Goal: Communication & Community: Ask a question

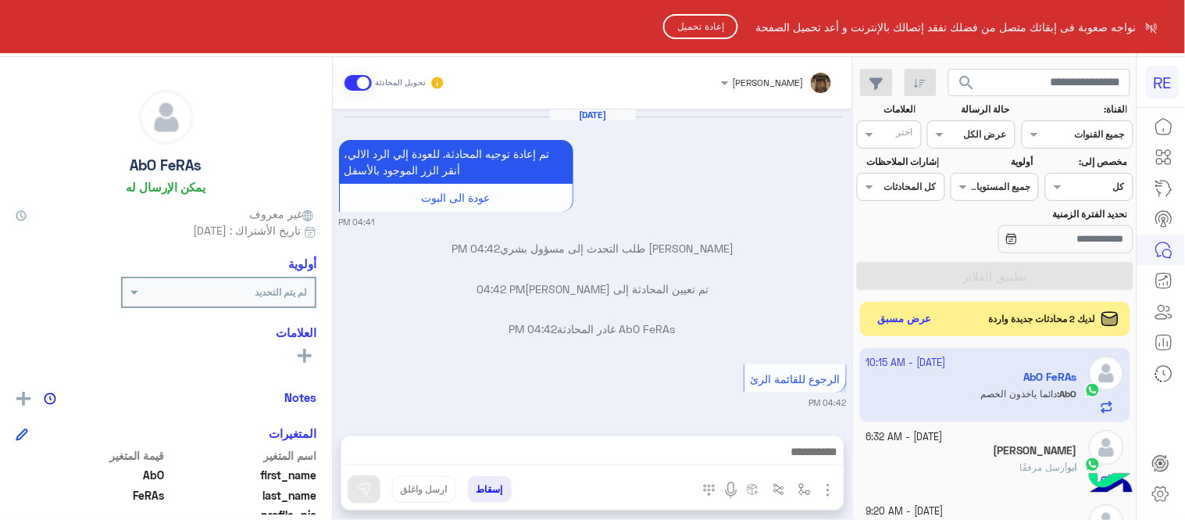
scroll to position [1638, 0]
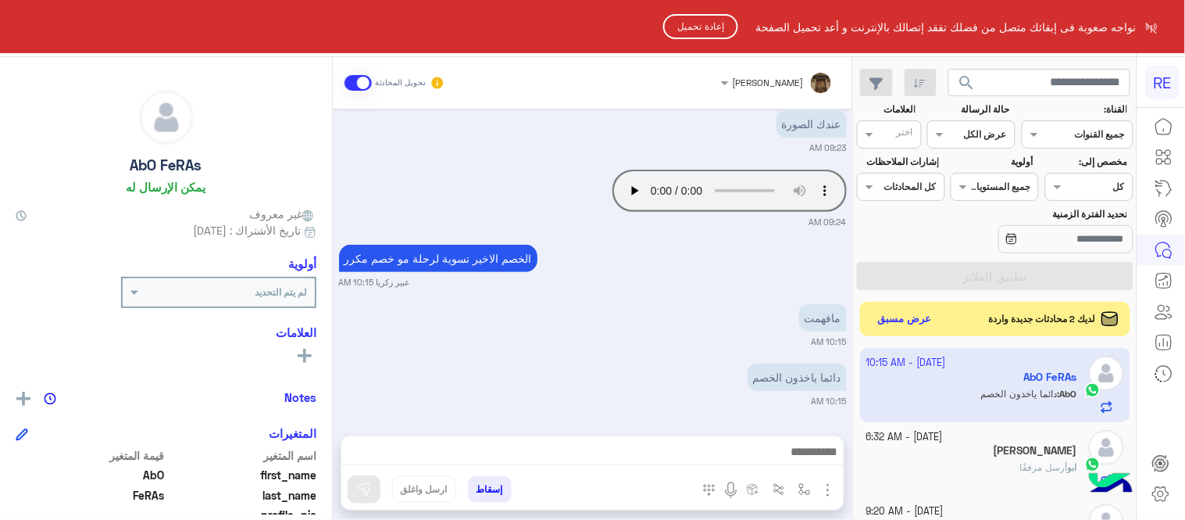
click at [707, 27] on button "إعادة تحميل" at bounding box center [700, 26] width 75 height 25
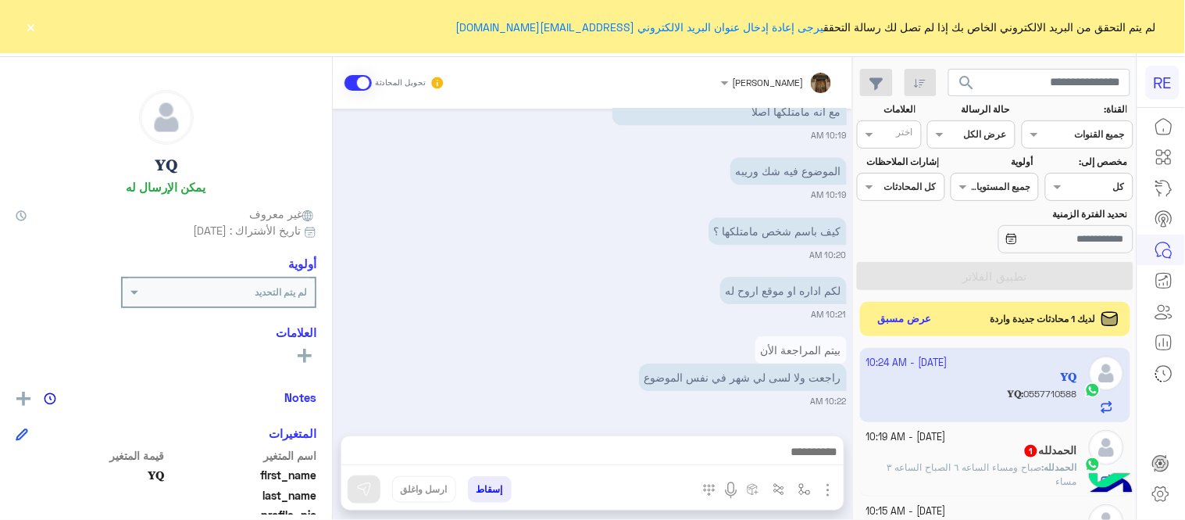
scroll to position [1588, 0]
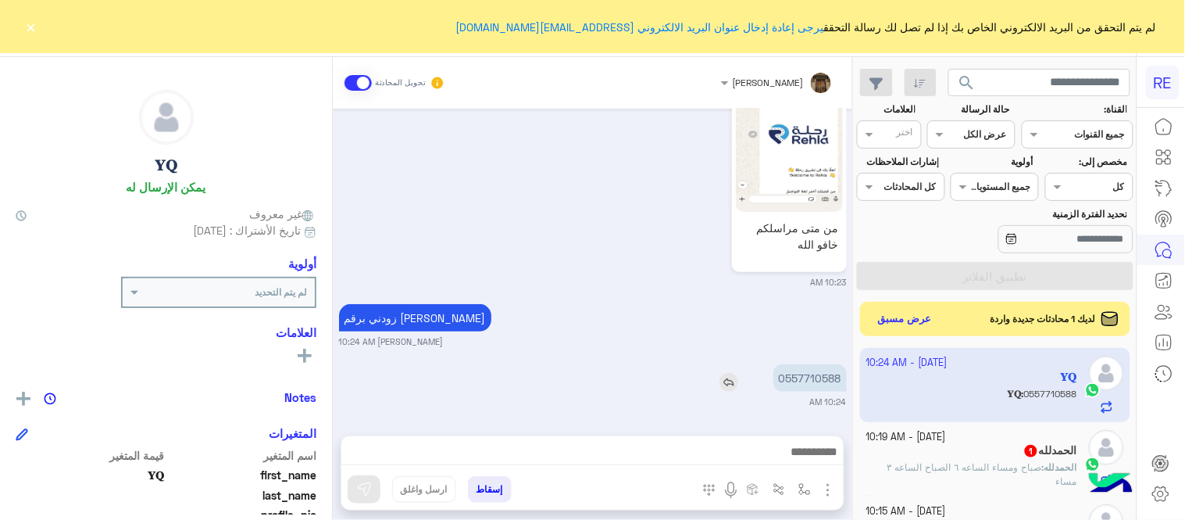
click at [834, 370] on p "0557710588" at bounding box center [810, 377] width 73 height 27
copy p "0557710588"
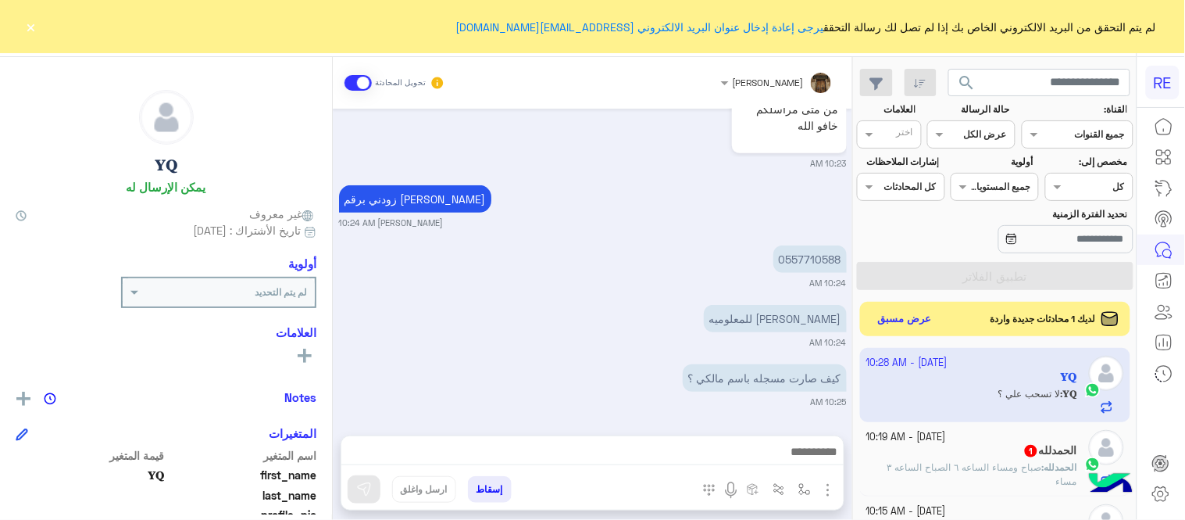
scroll to position [1767, 0]
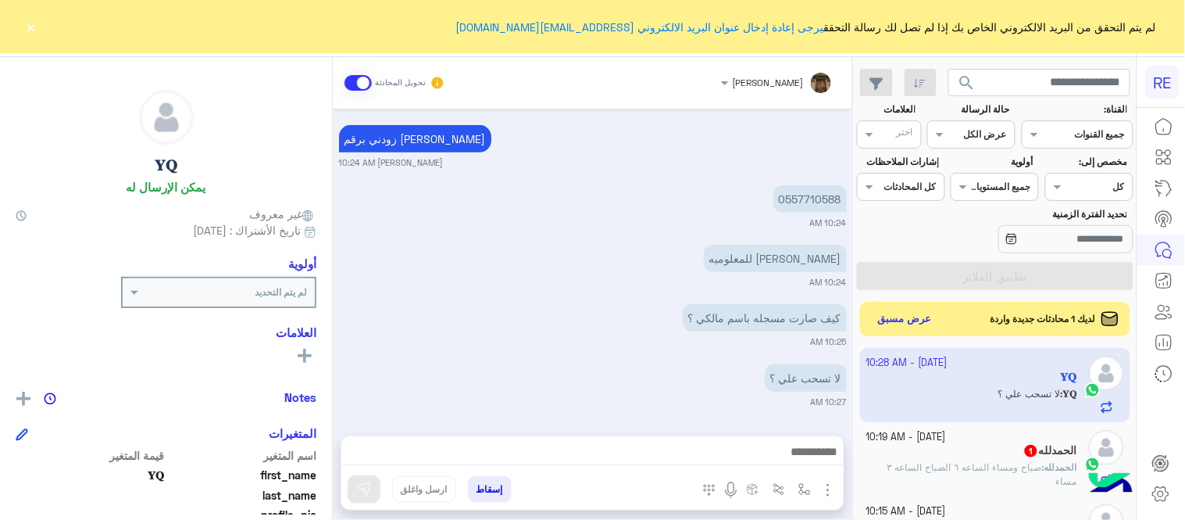
click at [712, 284] on small "10:24 AM" at bounding box center [593, 282] width 508 height 13
click at [22, 24] on div "لم يتم التحقق من البريد الالكتروني الخاص بك إذا لم تصل لك رسالة التحقق يرجى إعا…" at bounding box center [592, 26] width 1185 height 53
click at [27, 24] on button "×" at bounding box center [31, 27] width 16 height 16
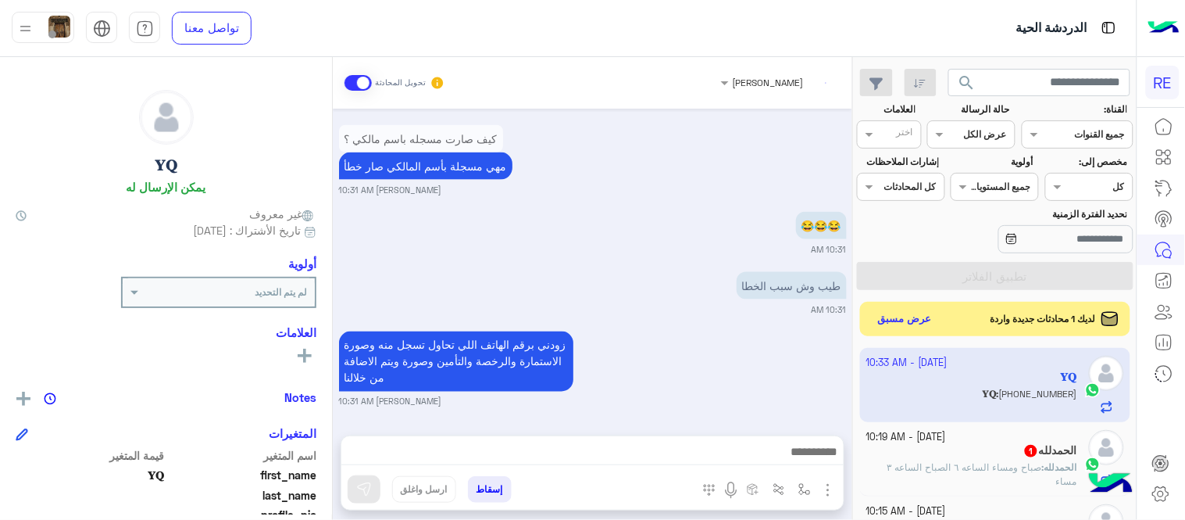
scroll to position [2126, 0]
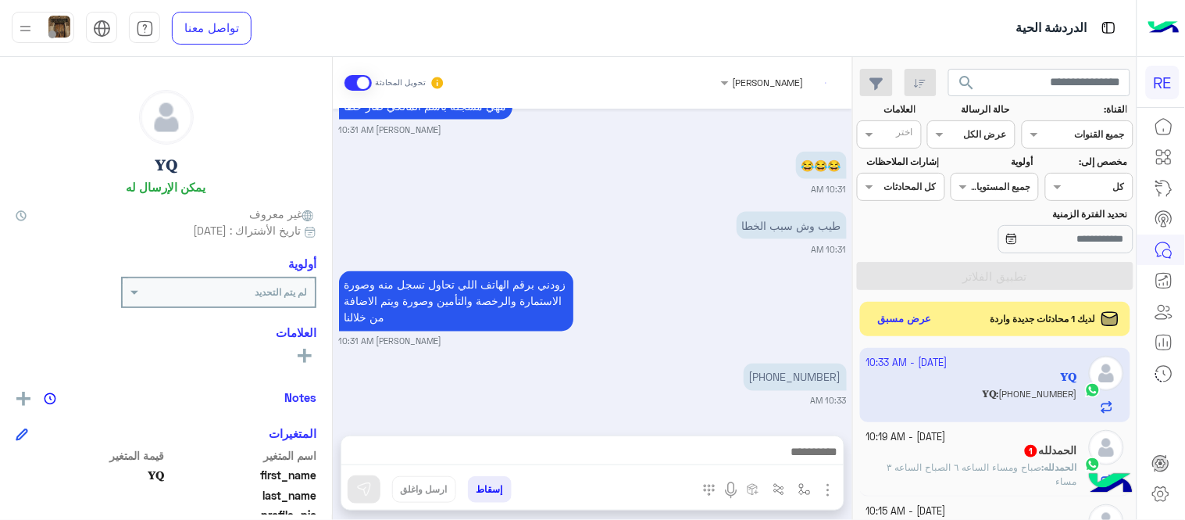
click at [706, 266] on div "Oct 11, 2025 للان لم يتم حل مشكلتي 08:34 AM الرحلات مختلفة عبير زكريا 09:22 AM …" at bounding box center [593, 264] width 520 height 311
click at [977, 462] on span "صباح ومساء الساعه ٦ الصباح الساعه ٣ مساء" at bounding box center [983, 474] width 190 height 26
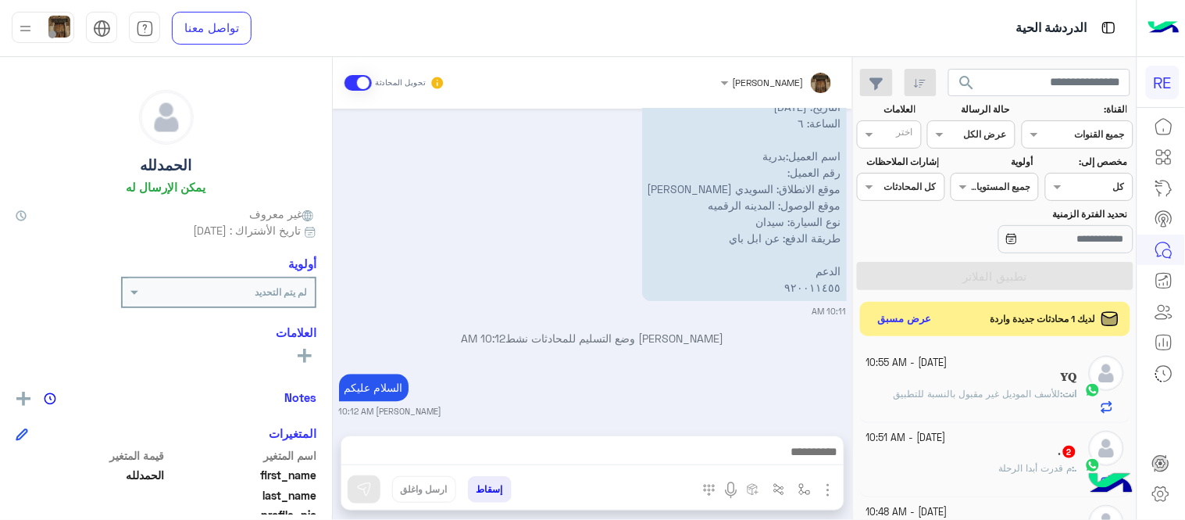
scroll to position [1354, 0]
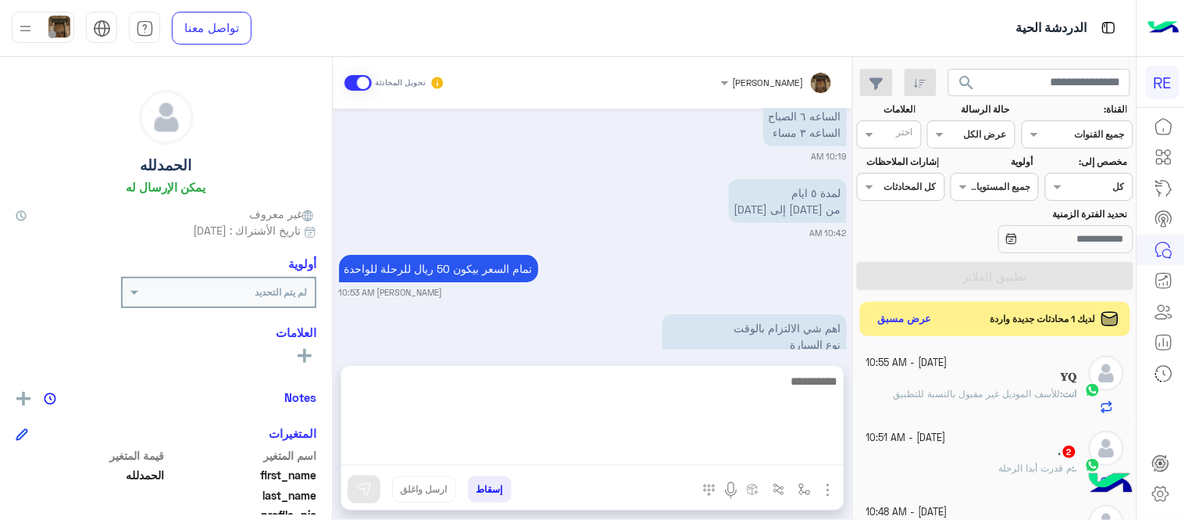
click at [716, 455] on textarea at bounding box center [592, 418] width 502 height 94
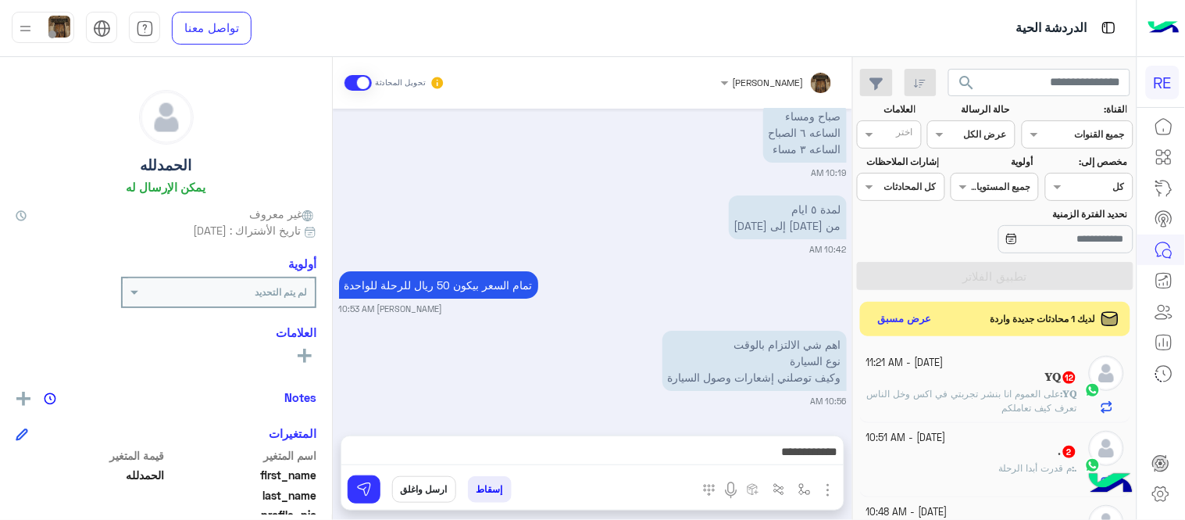
drag, startPoint x: 606, startPoint y: 233, endPoint x: 598, endPoint y: 230, distance: 8.9
click at [598, 230] on div "لمدة ٥ ايام من الأحد إلى الخميس 10:42 AM" at bounding box center [593, 223] width 508 height 64
click at [544, 358] on div "اهم شي الالتزام بالوقت نوع السيارة وكيف توصلني إشعارات وصول السيارة 10:56 AM" at bounding box center [593, 367] width 508 height 80
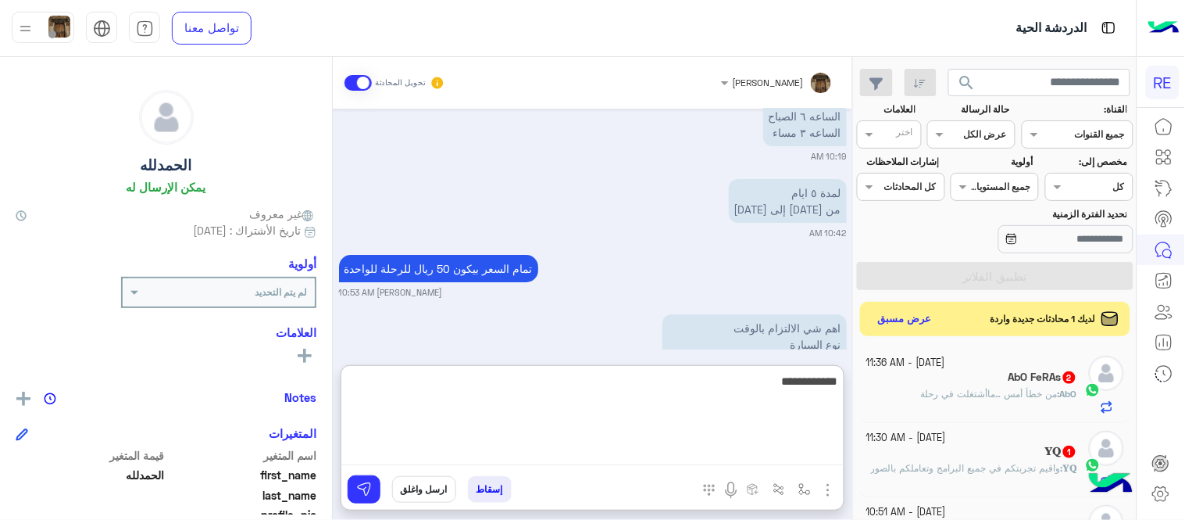
click at [700, 456] on textarea "**********" at bounding box center [592, 418] width 502 height 94
type textarea "**********"
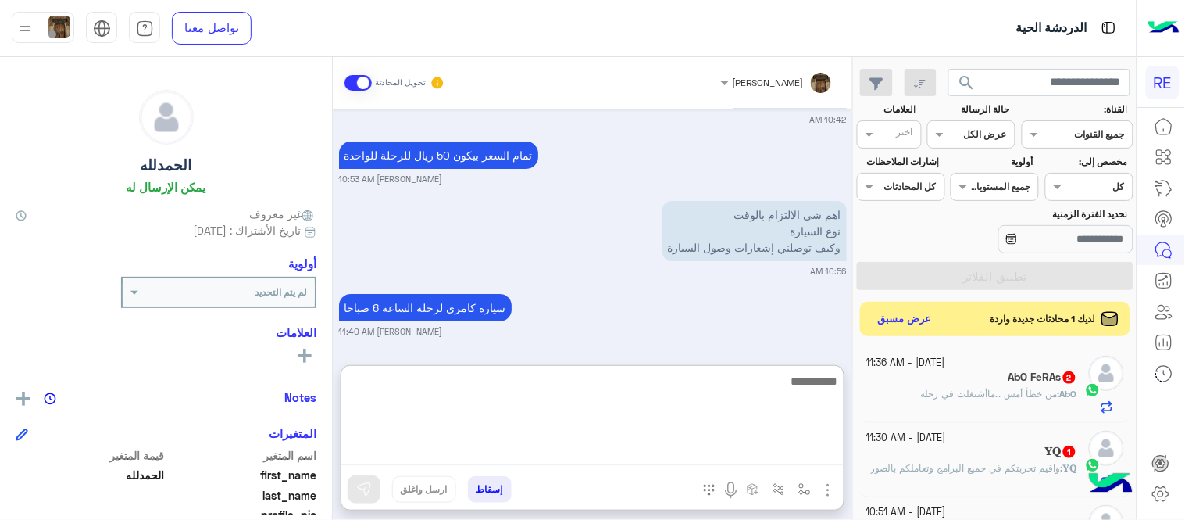
scroll to position [1560, 0]
